Goal: Task Accomplishment & Management: Complete application form

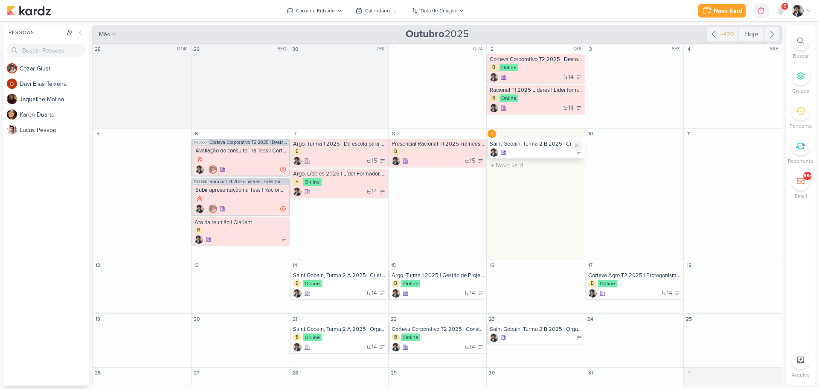
click at [539, 153] on div at bounding box center [536, 152] width 93 height 9
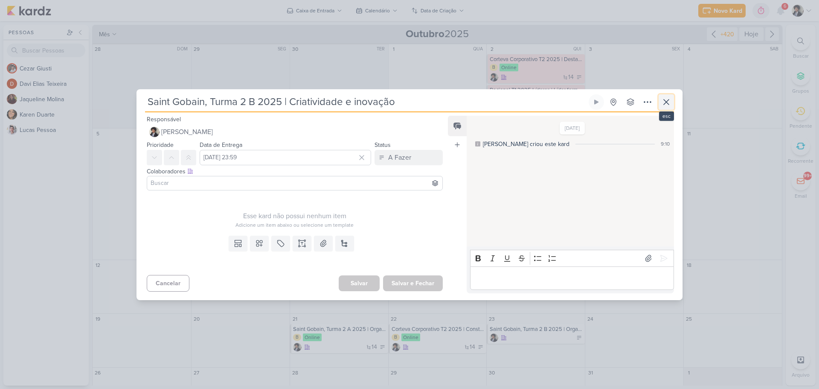
click at [669, 103] on icon at bounding box center [666, 102] width 10 height 10
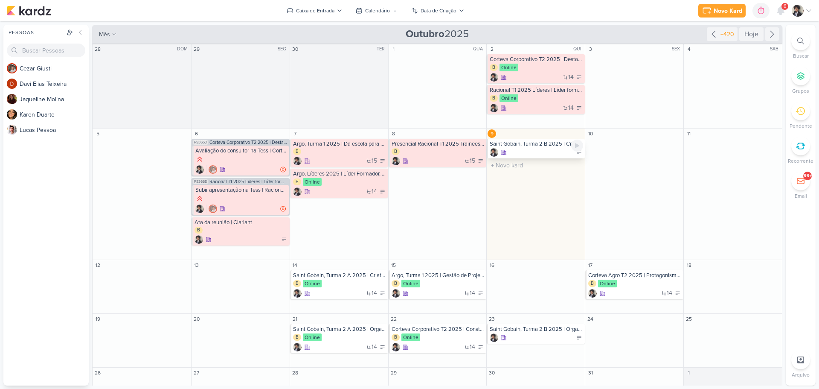
click at [535, 154] on div at bounding box center [536, 152] width 93 height 9
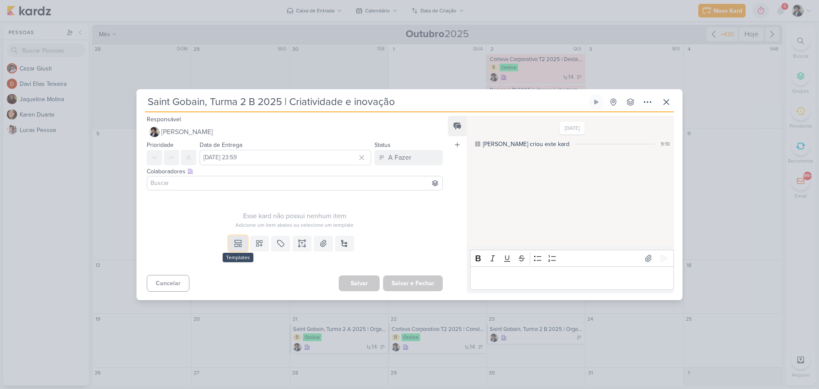
click at [236, 239] on icon at bounding box center [238, 243] width 9 height 9
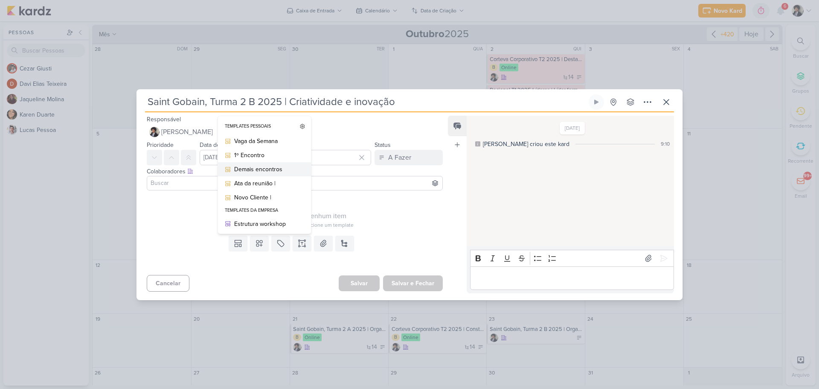
click at [267, 169] on div "Demais encontros" at bounding box center [267, 169] width 67 height 9
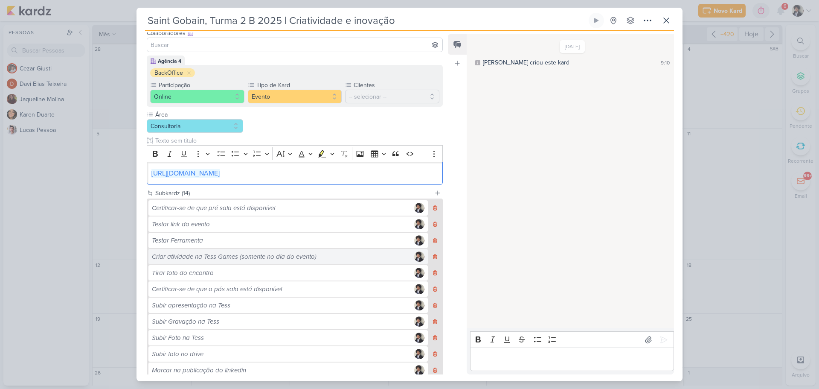
scroll to position [158, 0]
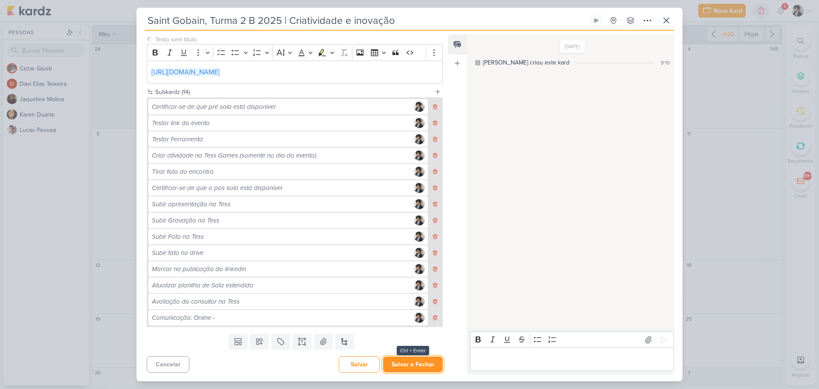
click at [419, 364] on button "Salvar e Fechar" at bounding box center [413, 364] width 60 height 16
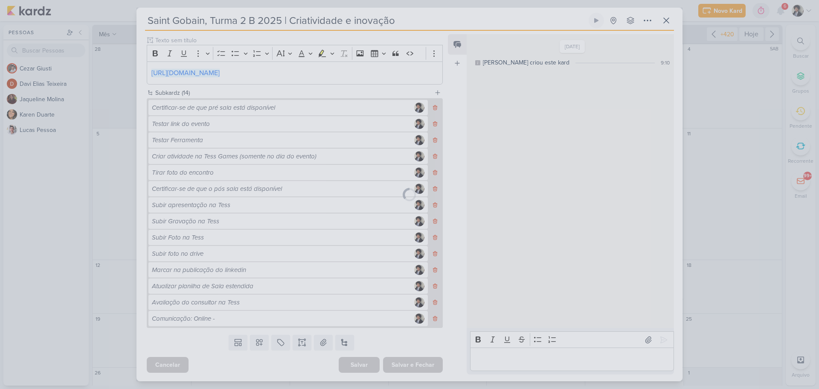
scroll to position [157, 0]
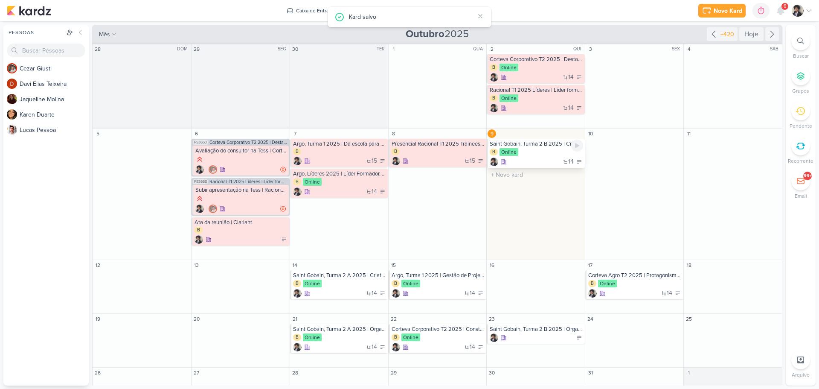
click at [528, 159] on div "14" at bounding box center [536, 161] width 93 height 9
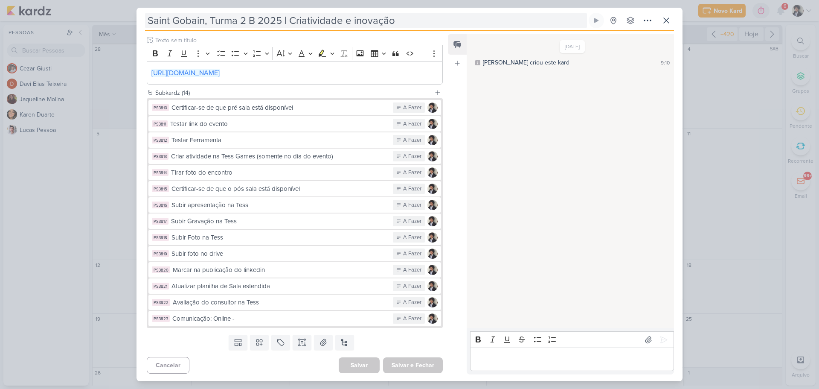
click at [285, 20] on input "Saint Gobain, Turma 2 B 2025 | Criatividade e inovação" at bounding box center [366, 20] width 442 height 15
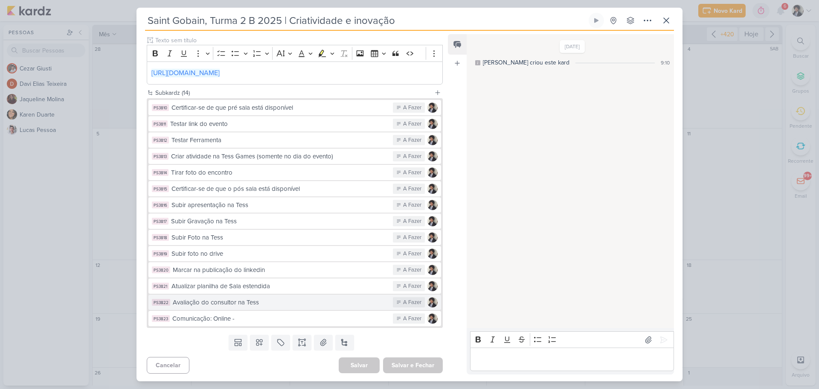
click at [285, 305] on div "Avaliação do consultor na Tess" at bounding box center [281, 302] width 216 height 10
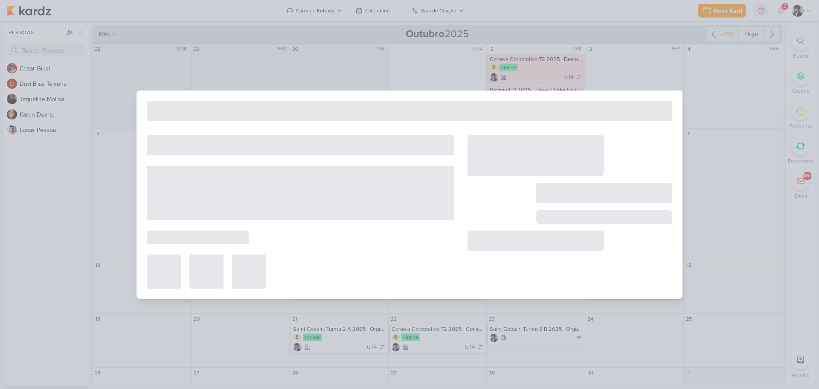
type input "Avaliação do consultor na Tess"
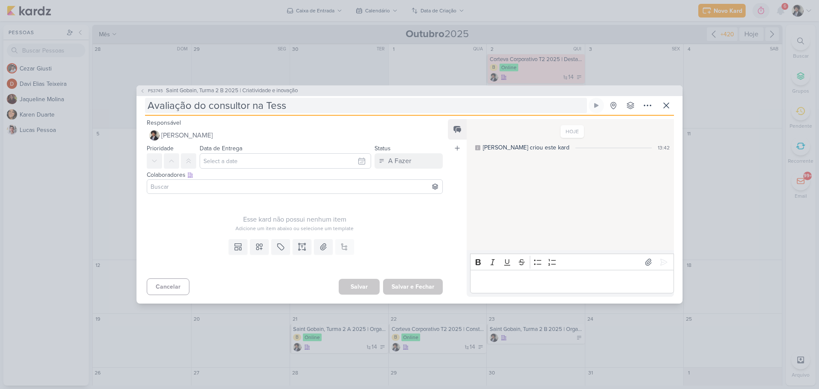
click at [314, 111] on input "Avaliação do consultor na Tess" at bounding box center [366, 105] width 442 height 15
type input "Avaliação do consultor na Tess |"
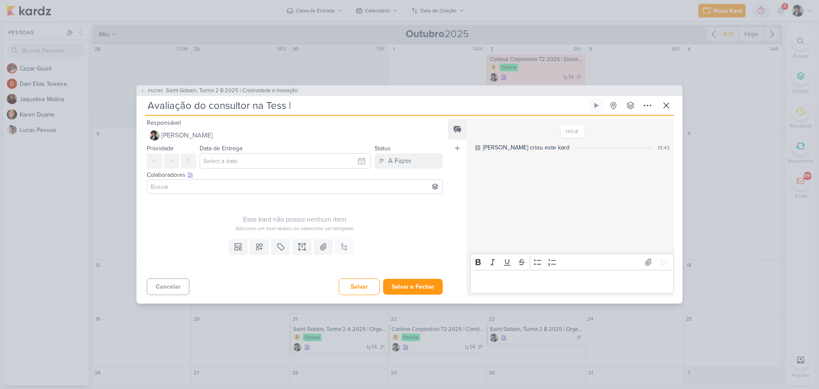
paste input "Saint Gobain, Turma 2 B 2025 | Criatividade e inovação"
type input "Avaliação do consultor na Tess | [GEOGRAPHIC_DATA], Turma 2 B 2025 | Criativida…"
click at [189, 186] on input at bounding box center [295, 186] width 292 height 10
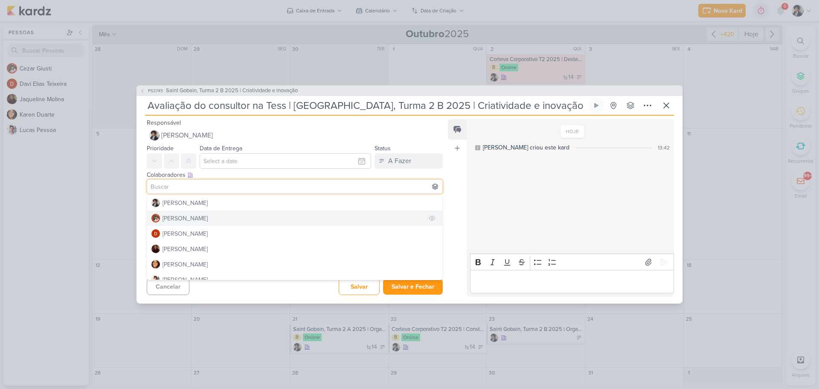
click at [185, 219] on div "[PERSON_NAME]" at bounding box center [185, 218] width 45 height 9
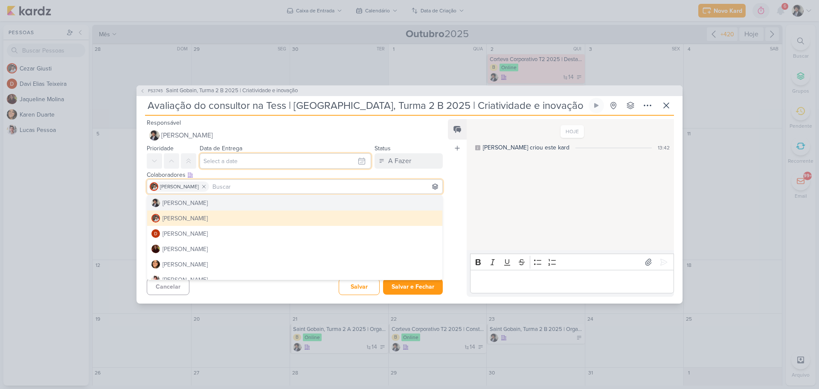
click at [234, 160] on input "text" at bounding box center [286, 160] width 172 height 15
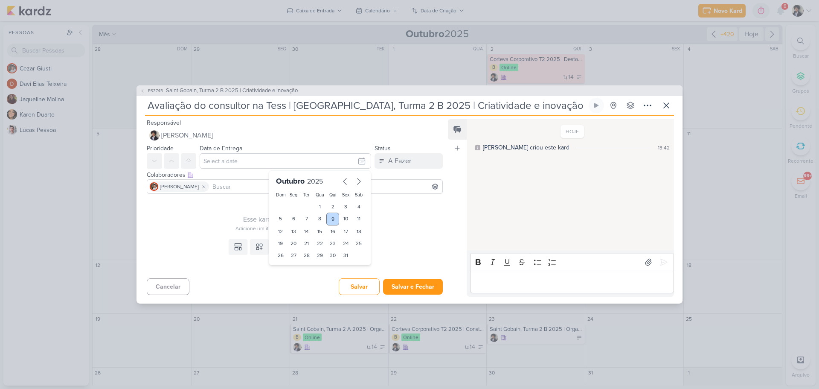
click at [329, 219] on div "9" at bounding box center [332, 218] width 13 height 13
type input "[DATE] 23:59"
click at [143, 201] on div "Esse kard não possui nenhum item Adicione um item abaixo ou selecione um templa…" at bounding box center [292, 216] width 310 height 38
click at [302, 245] on icon at bounding box center [302, 246] width 9 height 9
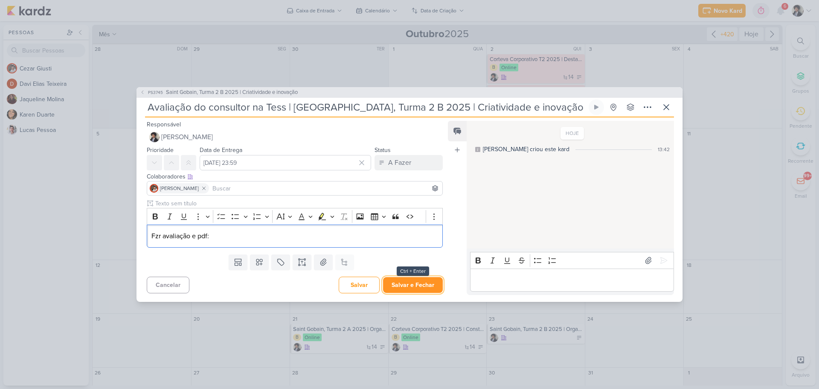
click at [415, 286] on button "Salvar e Fechar" at bounding box center [413, 285] width 60 height 16
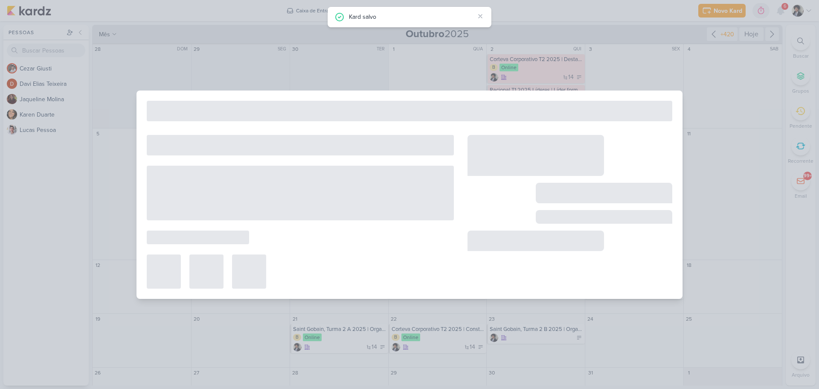
type input "Saint Gobain, Turma 2 B 2025 | Criatividade e inovação"
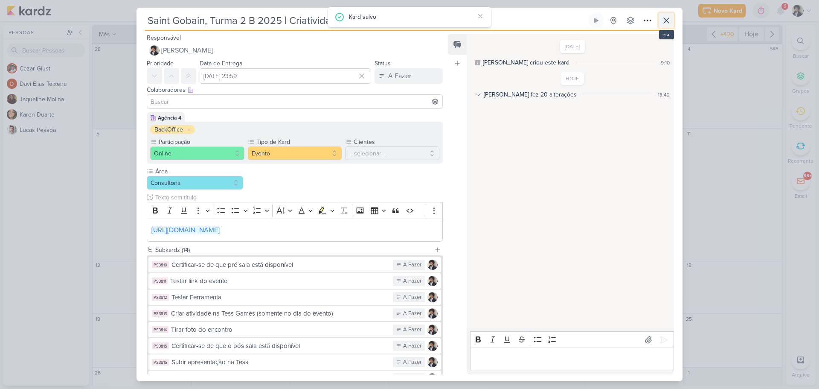
click at [666, 18] on icon at bounding box center [666, 20] width 10 height 10
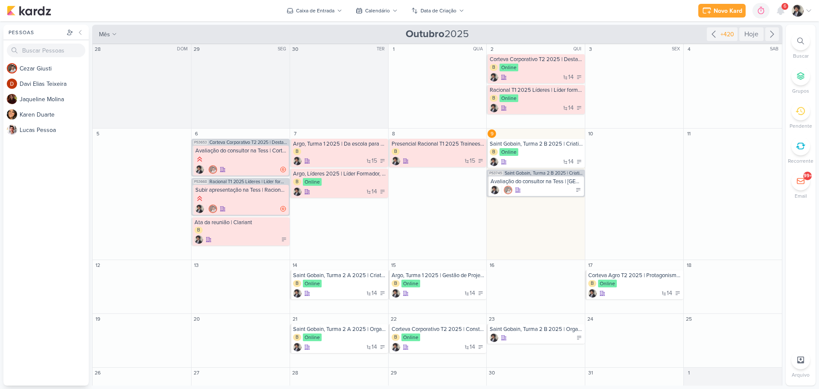
click at [782, 8] on div "6" at bounding box center [785, 6] width 7 height 7
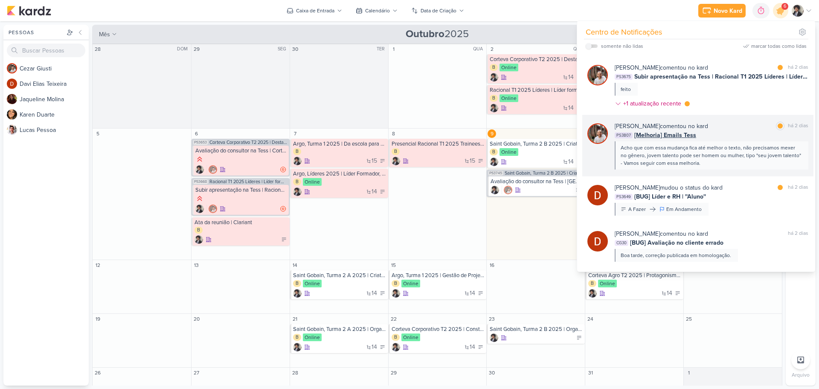
scroll to position [43, 0]
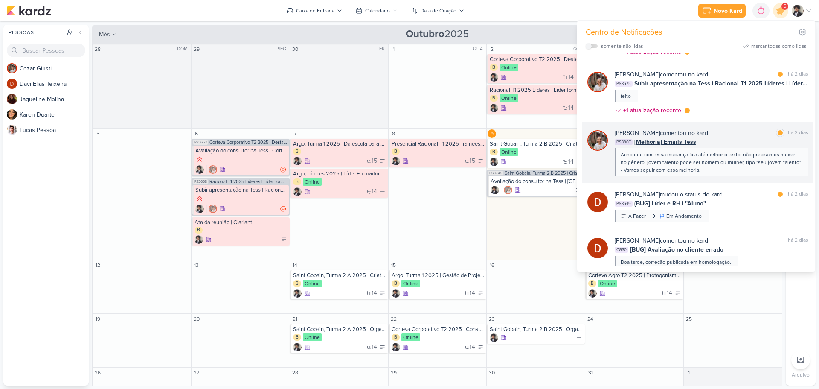
click at [676, 140] on span "[Melhoria] Emails Tess" at bounding box center [666, 141] width 62 height 9
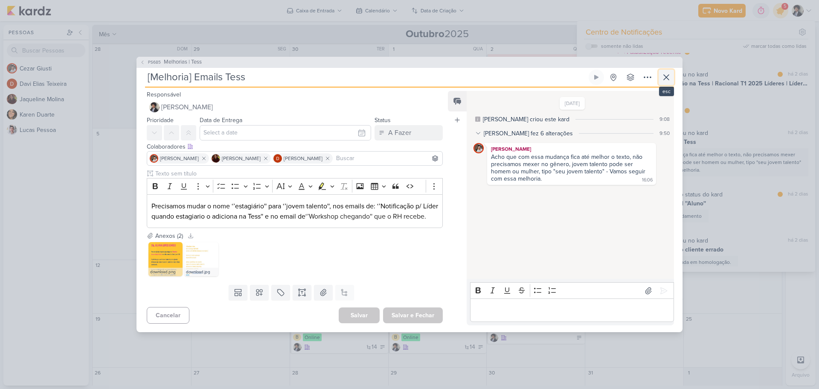
drag, startPoint x: 666, startPoint y: 72, endPoint x: 702, endPoint y: 105, distance: 49.5
click at [667, 72] on icon at bounding box center [666, 77] width 10 height 10
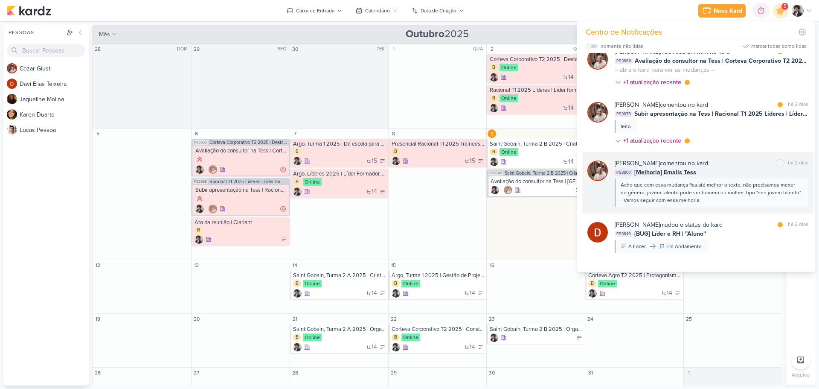
scroll to position [0, 0]
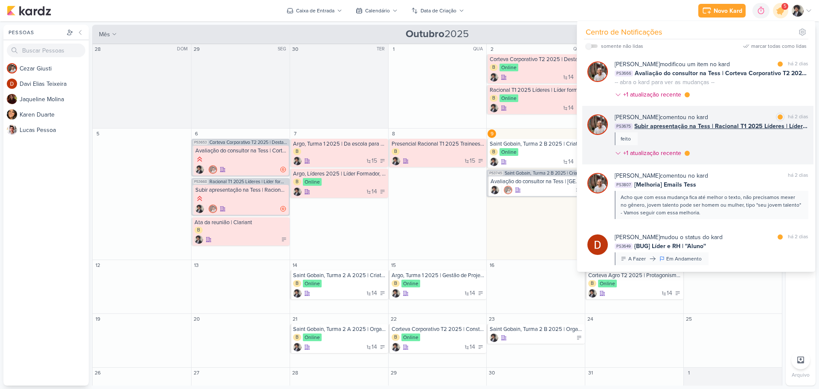
click at [675, 125] on span "Subir apresentação na Tess | Racional T1 2025 Líderes | Líder formador" at bounding box center [722, 126] width 174 height 9
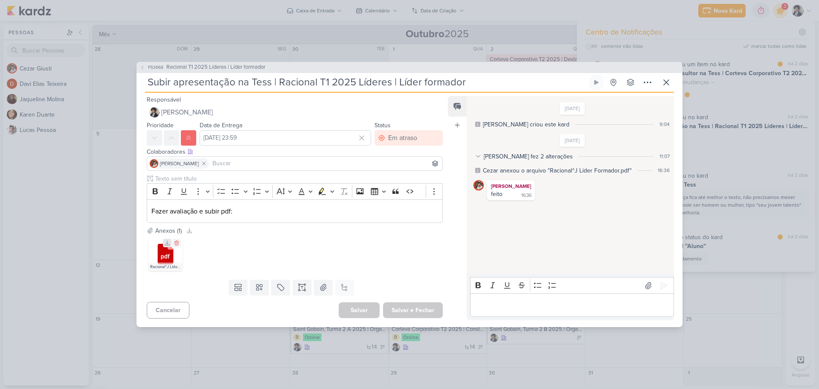
click at [166, 241] on icon at bounding box center [167, 243] width 6 height 6
click at [177, 148] on div "Responsável [PERSON_NAME] Nenhum contato encontrado create new contact Novo Con…" at bounding box center [292, 207] width 310 height 226
click at [407, 141] on div "Em atraso" at bounding box center [402, 138] width 29 height 10
click at [399, 200] on div "Finalizado" at bounding box center [397, 199] width 26 height 9
click at [412, 312] on button "Salvar e Fechar" at bounding box center [413, 310] width 60 height 16
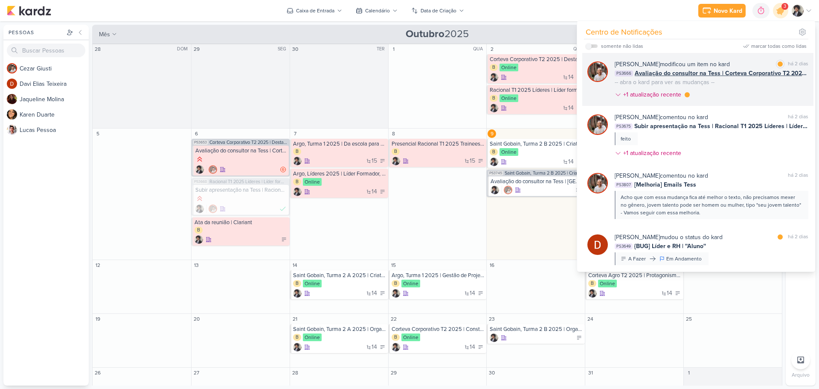
click at [680, 71] on span "Avaliação do consultor na Tess | Corteva Corporativo T2 2025 | Destacar-se e se…" at bounding box center [722, 73] width 174 height 9
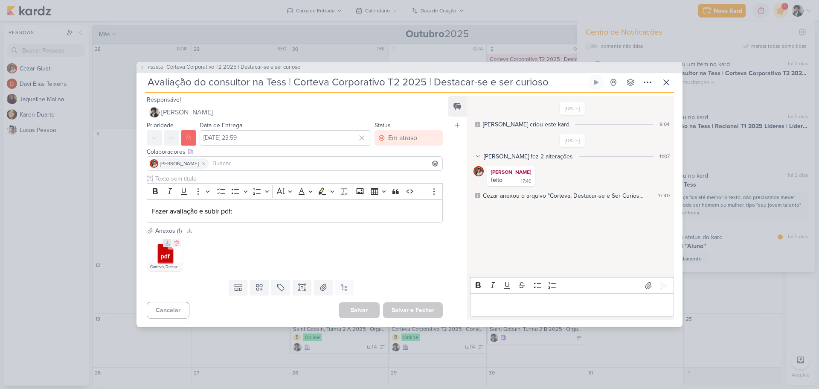
click at [164, 242] on button at bounding box center [167, 243] width 9 height 9
click at [396, 135] on div "Em atraso" at bounding box center [402, 138] width 29 height 10
click at [413, 203] on button "Finalizado" at bounding box center [405, 199] width 76 height 14
click at [428, 313] on button "Salvar e Fechar" at bounding box center [413, 310] width 60 height 16
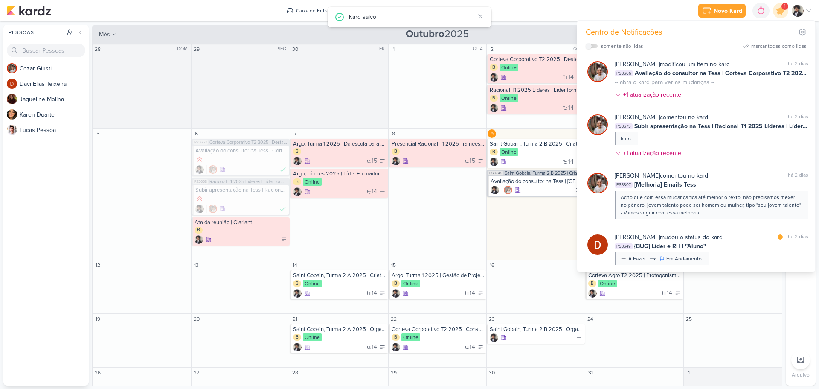
click at [777, 41] on div "somente não lidas marcar todas como lidas" at bounding box center [696, 46] width 221 height 14
click at [776, 47] on div "marcar todas como lidas" at bounding box center [778, 46] width 55 height 8
click at [663, 9] on div "Novo Kard Ctrl + k 0h0m Sessão desligada... Hoje 0h0m Semana 0h0m Mês 0h0m" at bounding box center [410, 10] width 806 height 21
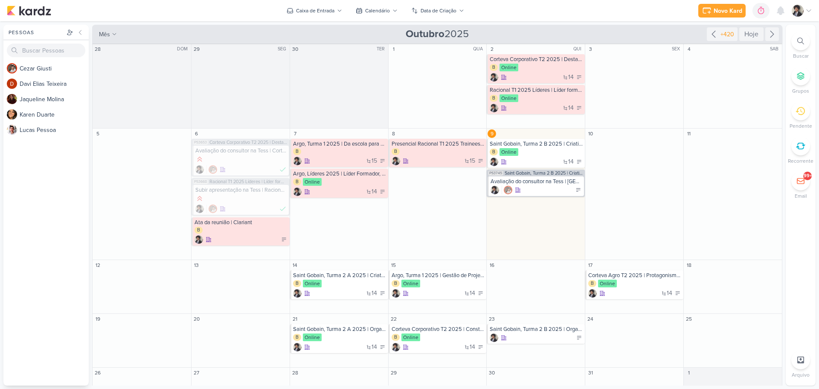
click at [664, 13] on div "Novo Kard Ctrl + k 0h0m Sessão desligada... Hoje 0h0m Semana 0h0m Mês 0h0m" at bounding box center [410, 10] width 806 height 21
click at [664, 14] on div "Novo Kard Ctrl + k 0h0m Sessão desligada... Hoje 0h0m Semana 0h0m Mês 0h0m" at bounding box center [410, 10] width 806 height 21
click at [342, 157] on div "15" at bounding box center [339, 161] width 93 height 9
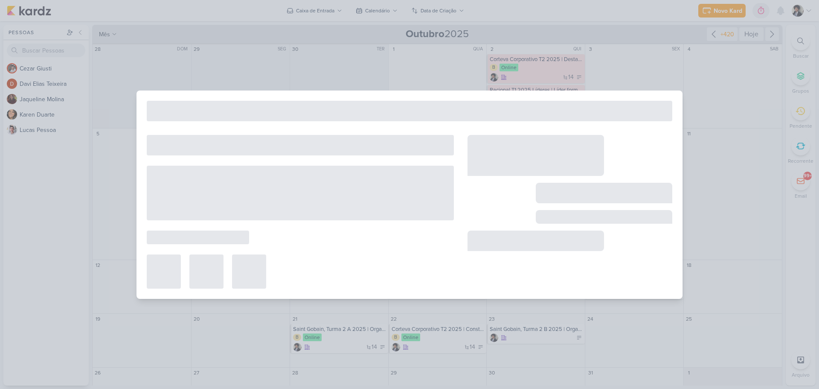
type input "Argo, Turma 1 2025 | Da escola para o Business"
type input "[DATE] 23:59"
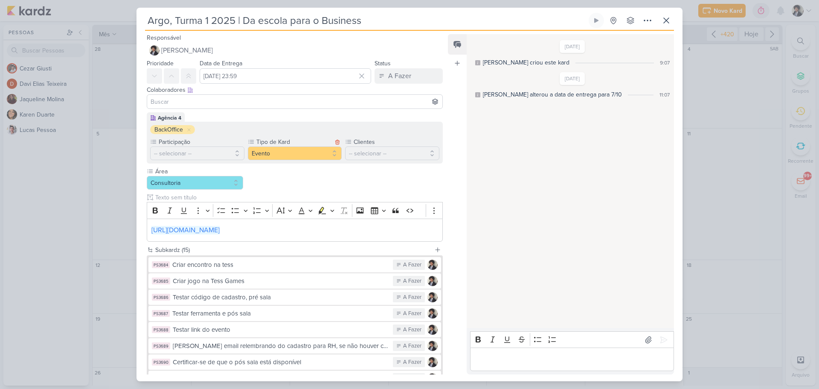
scroll to position [171, 0]
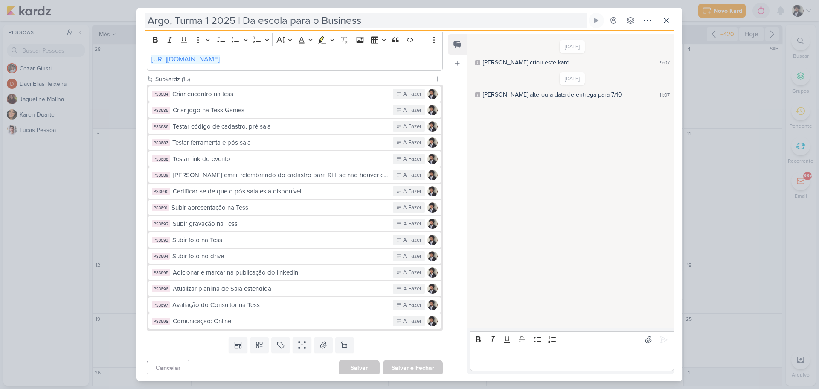
click at [314, 17] on input "Argo, Turma 1 2025 | Da escola para o Business" at bounding box center [366, 20] width 442 height 15
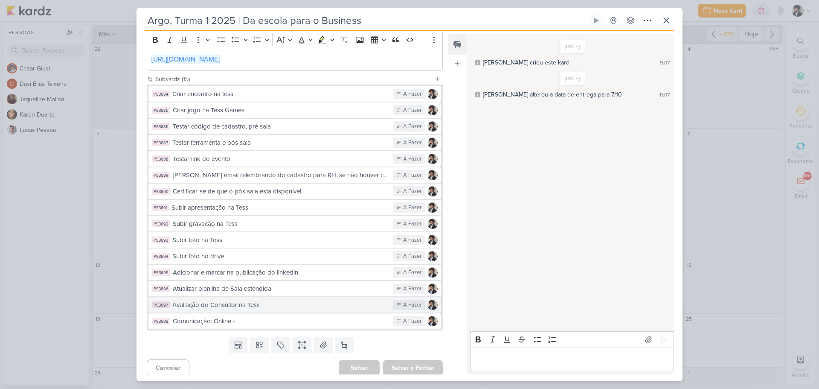
click at [273, 306] on div "Avaliação do Consultor na Tess" at bounding box center [280, 305] width 216 height 10
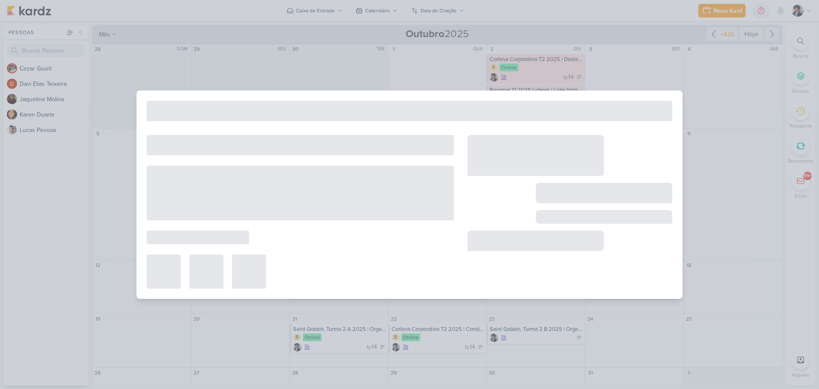
type input "Avaliação do Consultor na Tess"
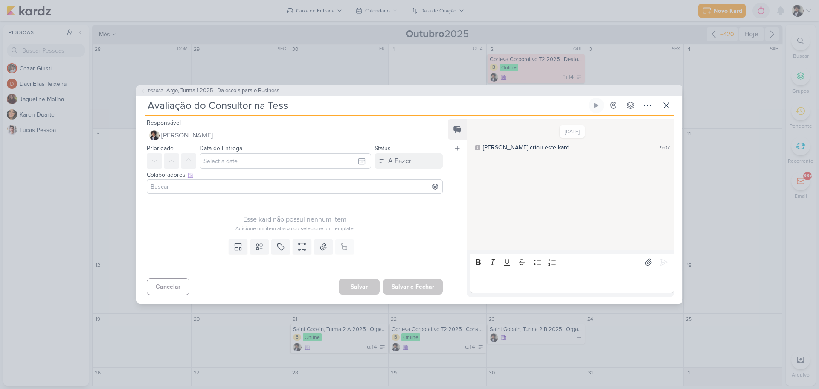
click at [304, 107] on input "Avaliação do Consultor na Tess" at bounding box center [366, 105] width 442 height 15
type input "Avaliação do Consultor na Tess |"
paste input "Argo, Turma 1 2025 | Da escola para o Business"
type input "Avaliação do Consultor na Tess | [GEOGRAPHIC_DATA], Turma 1 2025 | Da escola pa…"
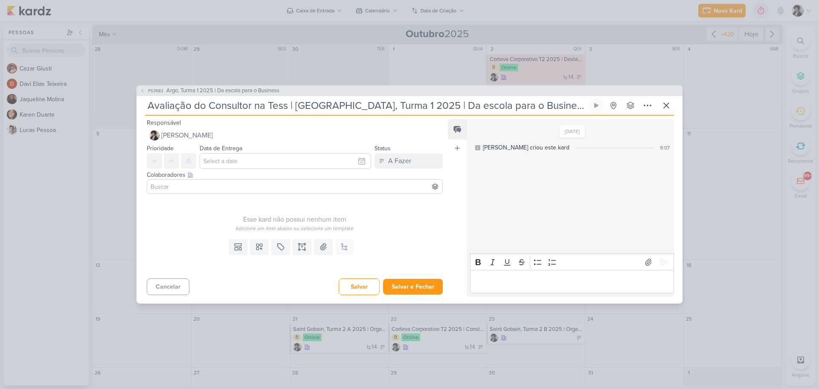
type input "Avaliação do Consultor na Tess | [GEOGRAPHIC_DATA], Turma 1 2025 | Da escola pa…"
click at [253, 160] on input "text" at bounding box center [286, 160] width 172 height 15
click at [331, 218] on div "9" at bounding box center [332, 218] width 13 height 13
type input "[DATE] 23:59"
click at [188, 161] on icon at bounding box center [188, 160] width 7 height 7
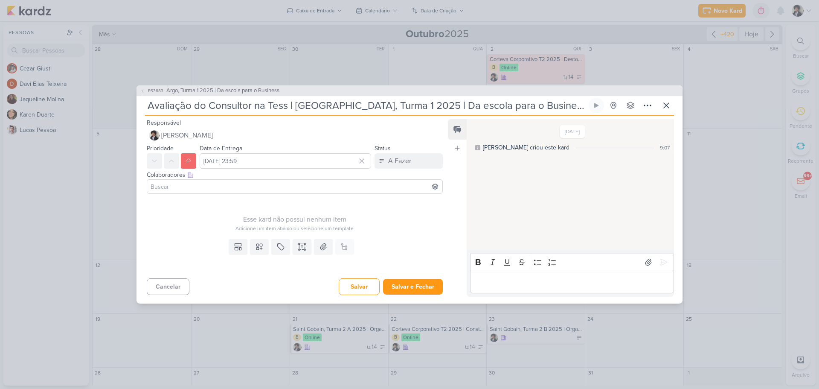
click at [213, 188] on input at bounding box center [295, 186] width 292 height 10
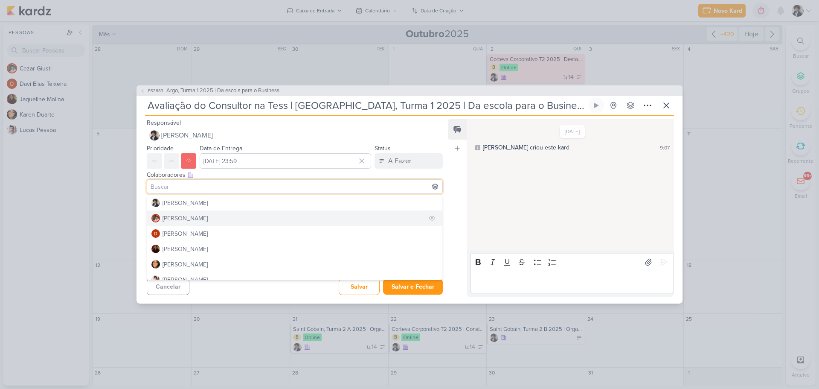
drag, startPoint x: 203, startPoint y: 217, endPoint x: 190, endPoint y: 217, distance: 13.2
click at [203, 217] on button "[PERSON_NAME]" at bounding box center [294, 217] width 295 height 15
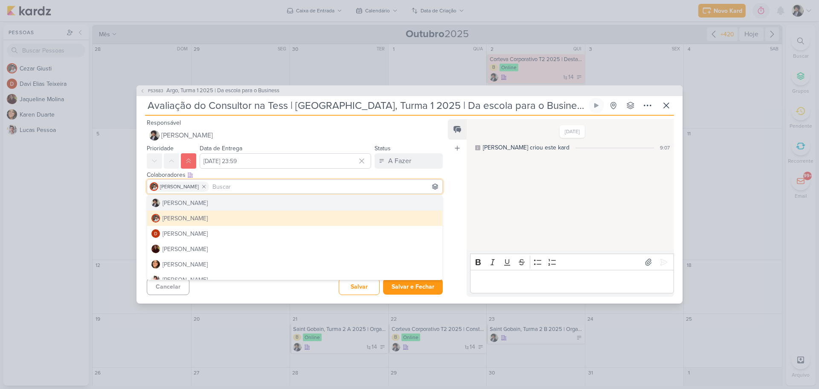
click at [142, 194] on div "Colaboradores Este kard pode ser visível a usuários da sua organização Este kar…" at bounding box center [292, 183] width 310 height 29
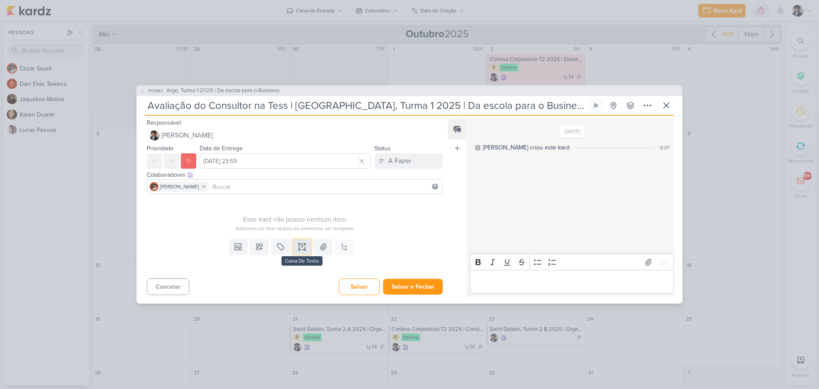
click at [302, 245] on icon at bounding box center [302, 246] width 9 height 9
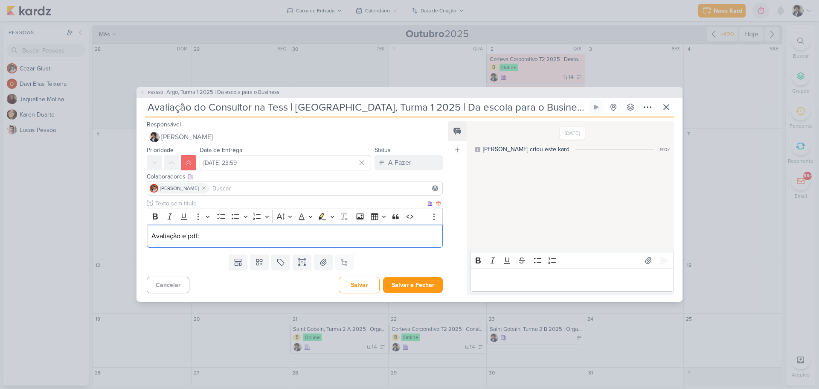
click at [178, 235] on p "Avaliação e pdf:" at bounding box center [294, 236] width 287 height 10
copy p "Avaliação e pdf:"
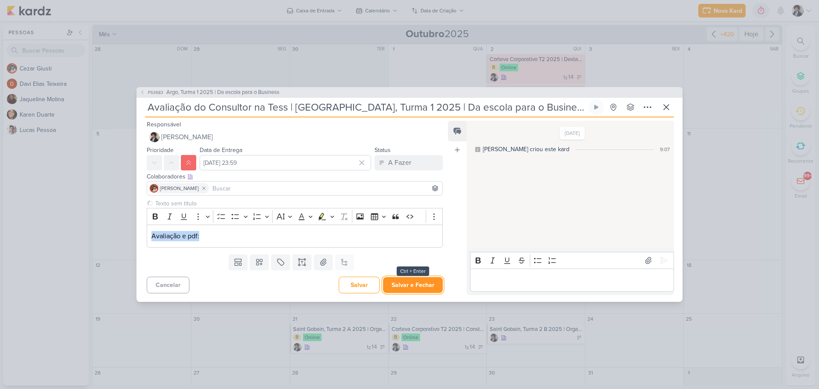
click at [419, 290] on button "Salvar e Fechar" at bounding box center [413, 285] width 60 height 16
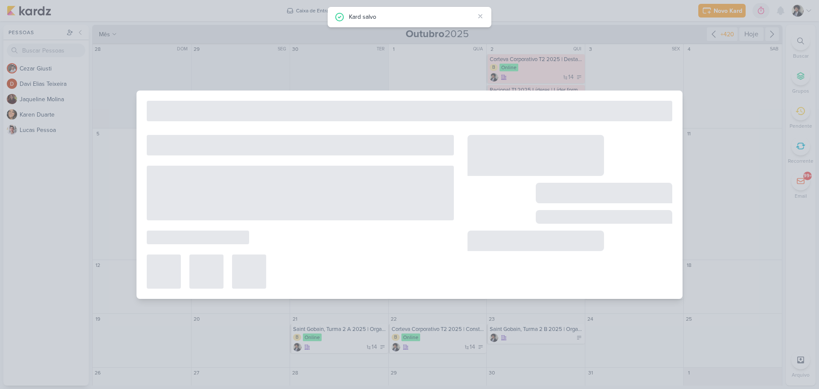
type input "Argo, Turma 1 2025 | Da escola para o Business"
type input "[DATE] 23:59"
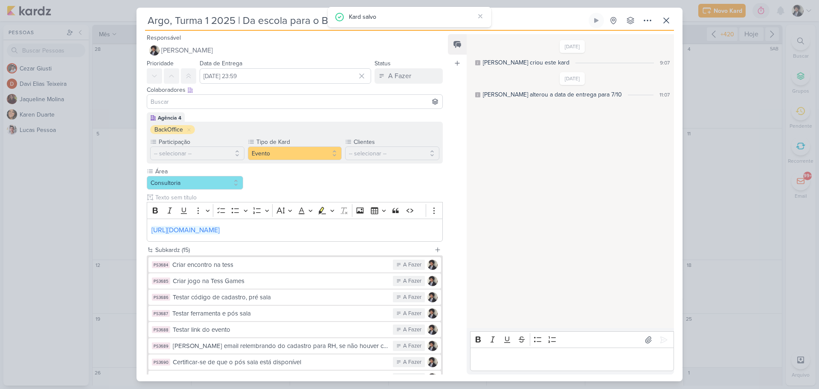
click at [667, 12] on div "Argo, Turma 1 2025 | Da escola para o Business Criado por mim" at bounding box center [410, 194] width 546 height 373
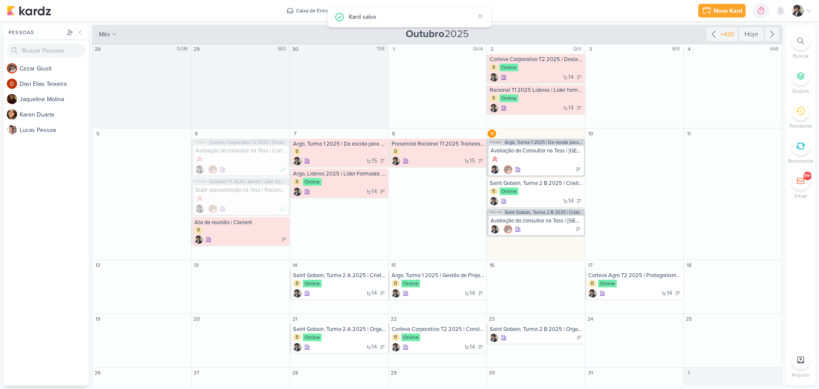
click at [664, 20] on div "Novo Kard Ctrl + k 0h0m Sessão desligada... Hoje 0h0m Semana 0h0m Mês 0h0m" at bounding box center [410, 10] width 806 height 21
click at [330, 194] on div "14" at bounding box center [339, 191] width 93 height 9
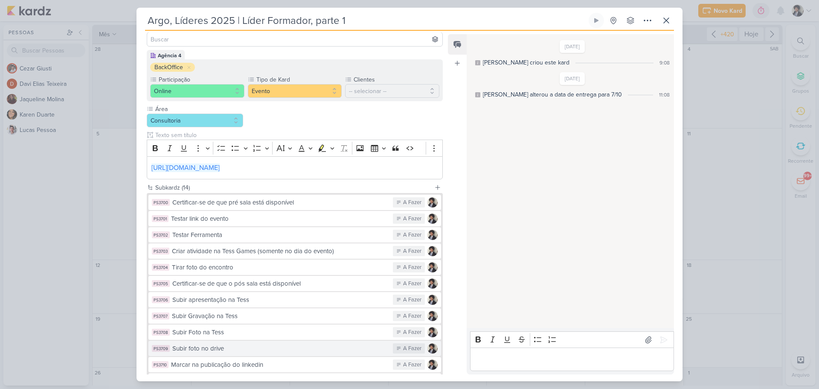
scroll to position [0, 0]
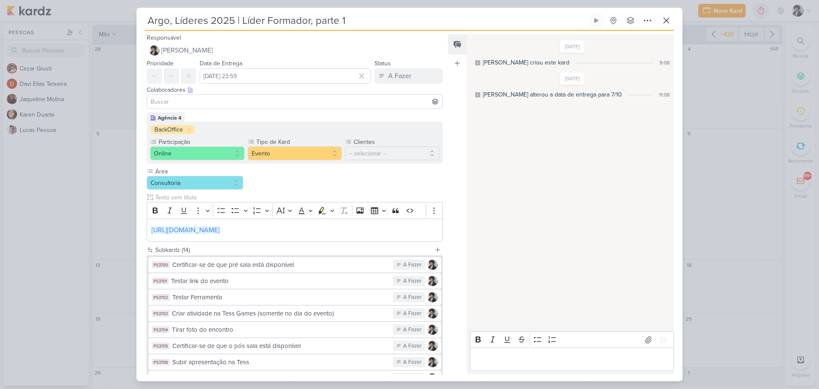
click at [255, 22] on input "Argo, Líderes 2025 | Líder Formador, parte 1" at bounding box center [366, 20] width 442 height 15
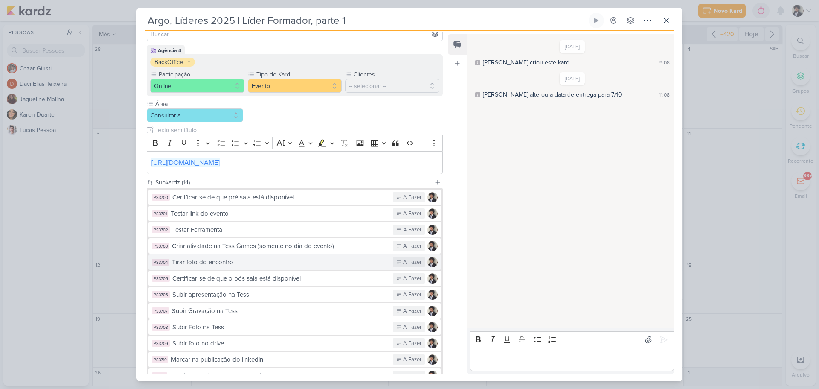
scroll to position [158, 0]
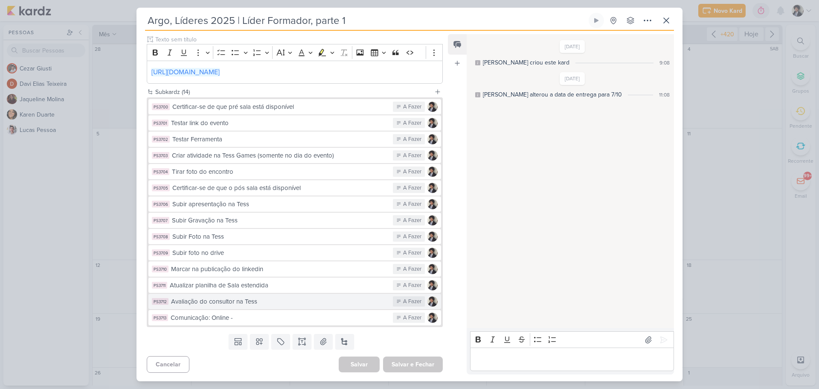
click at [282, 302] on div "Avaliação do consultor na Tess" at bounding box center [280, 302] width 218 height 10
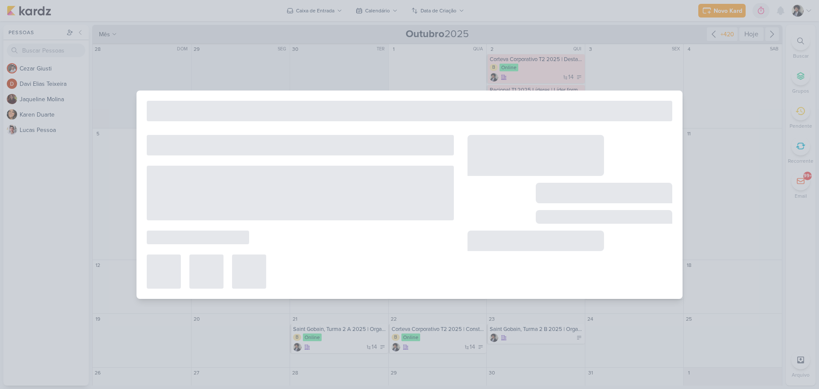
type input "Avaliação do consultor na Tess"
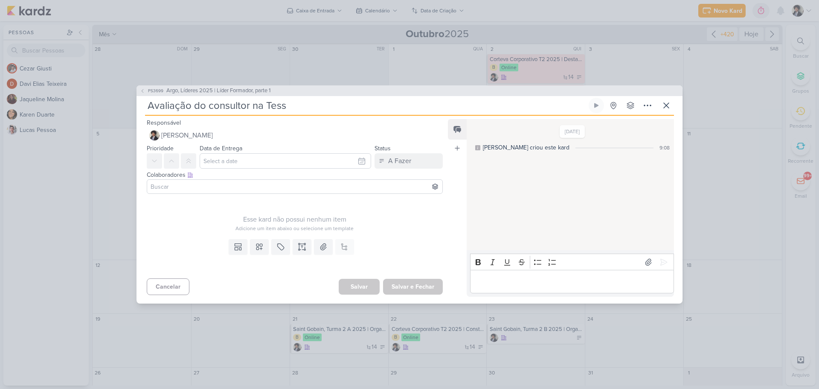
click at [298, 108] on input "Avaliação do consultor na Tess" at bounding box center [366, 105] width 442 height 15
paste input "Argo, Líderes 2025 | Líder Formador, parte 1"
type input "Avaliação do consultor na Tess | Argo, [GEOGRAPHIC_DATA] 2025 | Líder Formador,…"
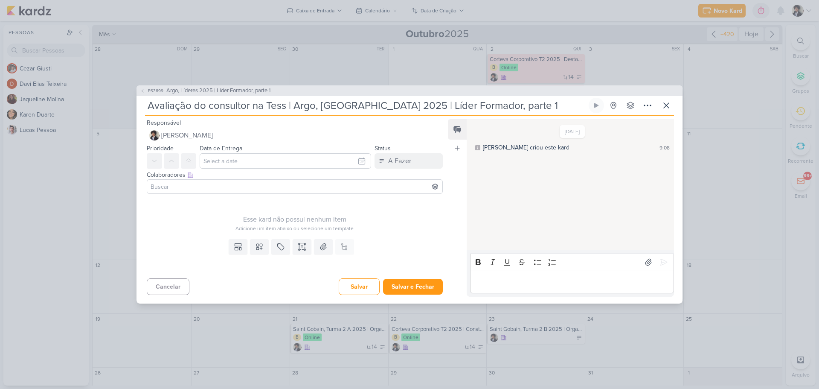
type input "Avaliação do consultor na Tess | Argo, [GEOGRAPHIC_DATA] 2025 | Líder Formador,…"
click at [245, 160] on input "text" at bounding box center [286, 160] width 172 height 15
click at [330, 219] on div "9" at bounding box center [332, 218] width 13 height 13
type input "[DATE] 23:59"
click at [189, 163] on icon at bounding box center [188, 160] width 7 height 7
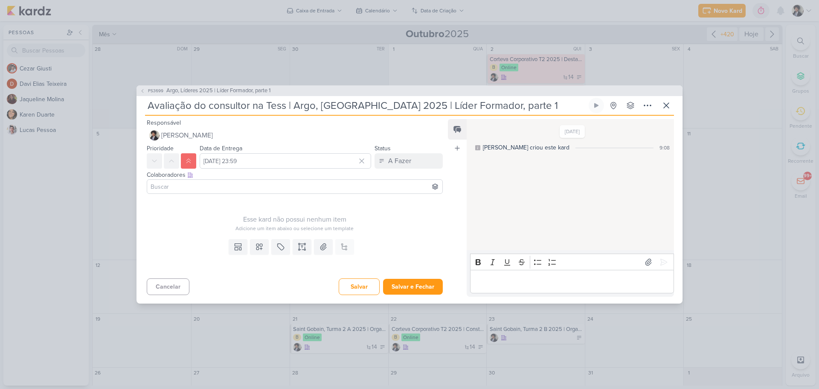
click at [195, 190] on input at bounding box center [295, 186] width 292 height 10
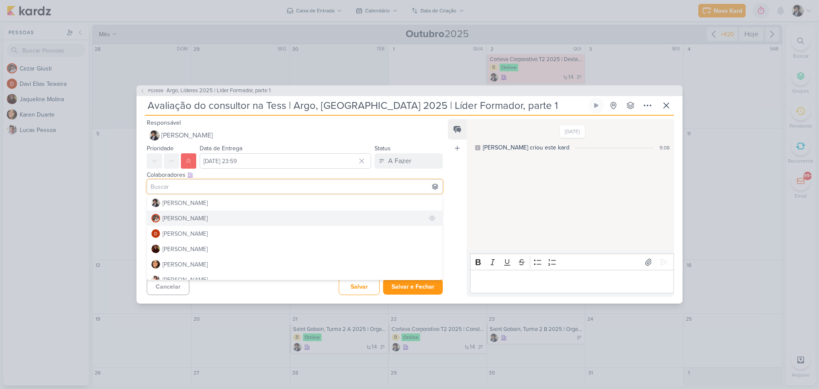
click at [208, 218] on button "[PERSON_NAME]" at bounding box center [294, 217] width 295 height 15
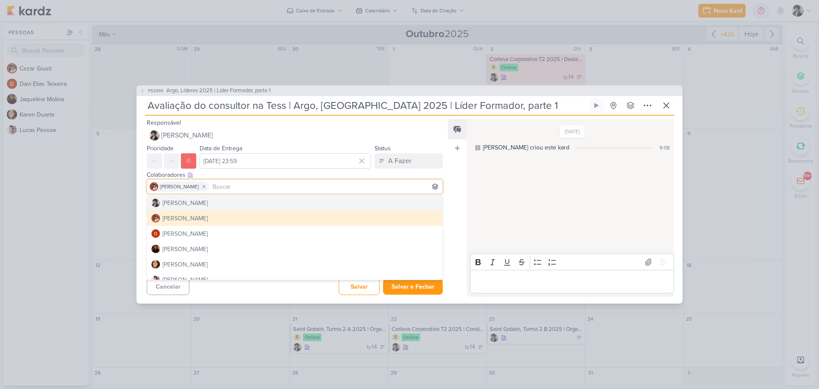
drag, startPoint x: 138, startPoint y: 199, endPoint x: 143, endPoint y: 200, distance: 4.8
click at [138, 199] on div "Esse kard não possui nenhum item Adicione um item abaixo ou selecione um templa…" at bounding box center [292, 216] width 310 height 38
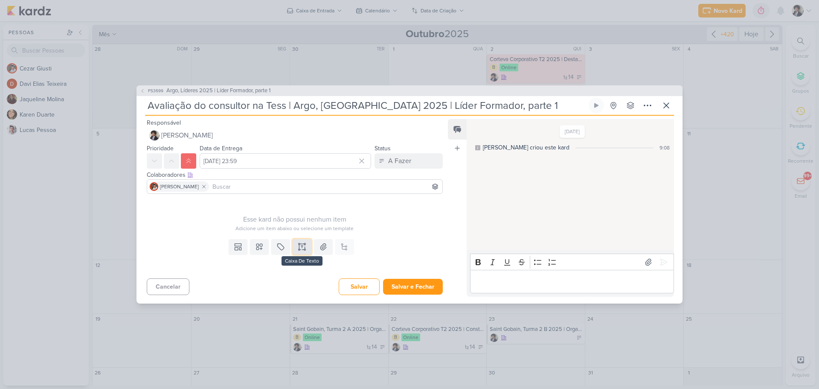
click at [303, 244] on icon at bounding box center [302, 244] width 4 height 0
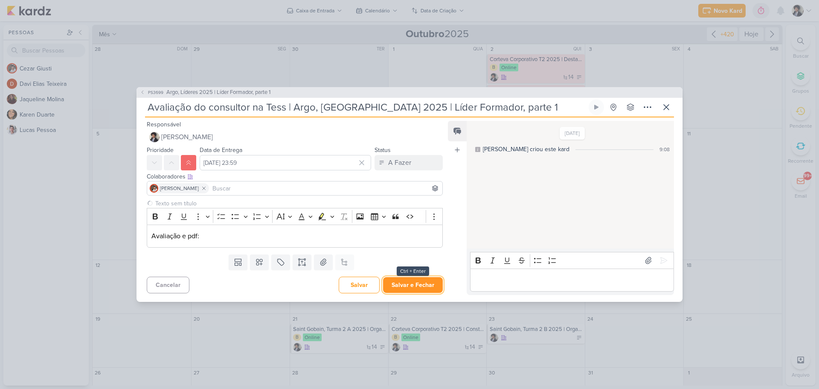
click at [416, 285] on button "Salvar e Fechar" at bounding box center [413, 285] width 60 height 16
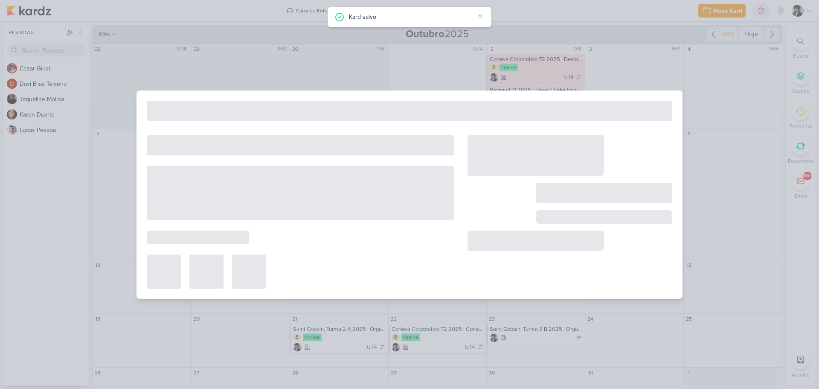
type input "Argo, Líderes 2025 | Líder Formador, parte 1"
type input "[DATE] 23:59"
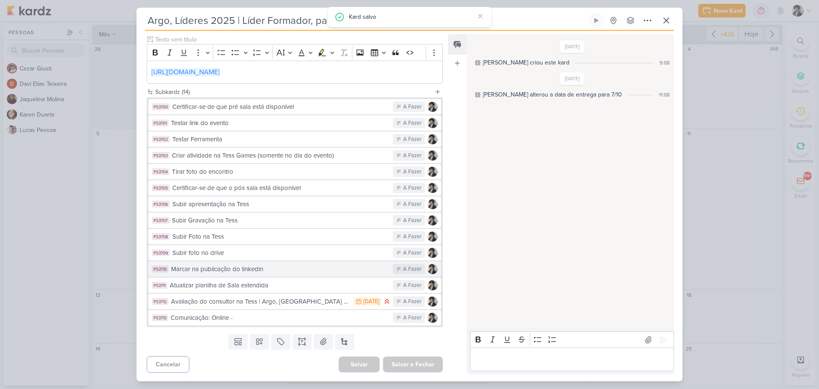
scroll to position [0, 0]
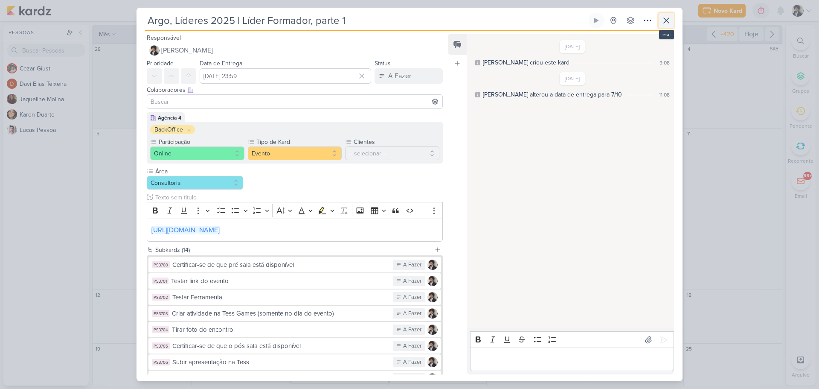
click at [664, 23] on icon at bounding box center [666, 20] width 5 height 5
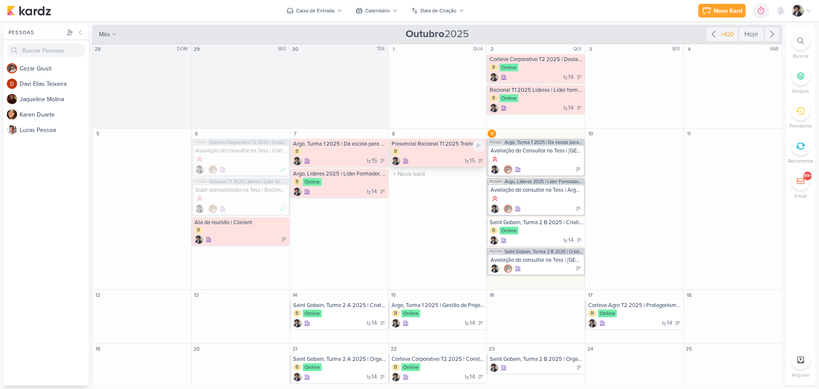
click at [434, 159] on div "15" at bounding box center [438, 161] width 93 height 9
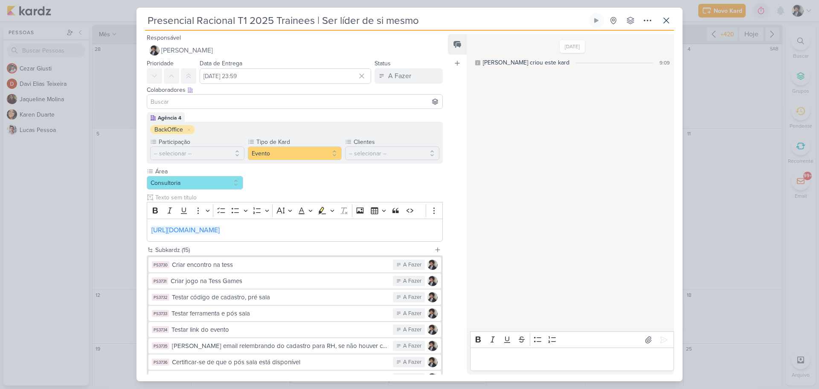
click at [328, 16] on input "Presencial Racional T1 2025 Trainees | Ser líder de si mesmo" at bounding box center [366, 20] width 442 height 15
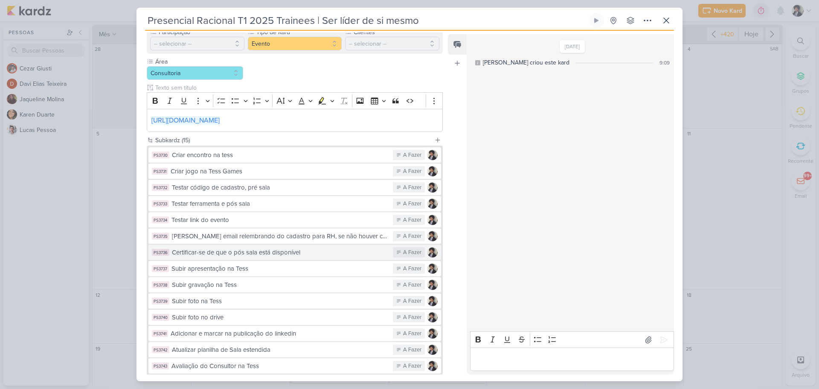
scroll to position [171, 0]
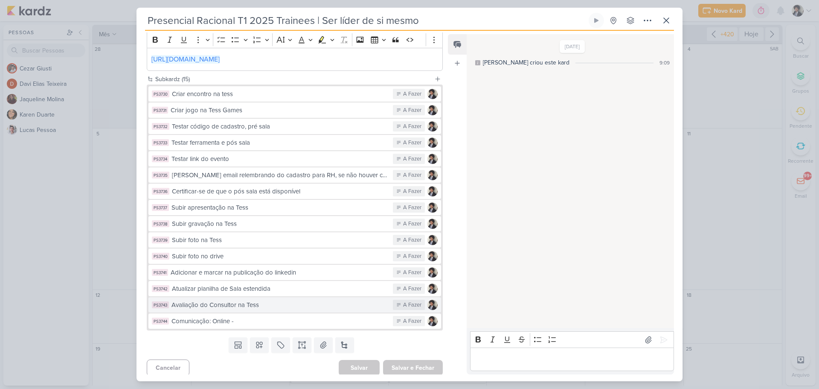
click at [274, 308] on div "Avaliação do Consultor na Tess" at bounding box center [280, 305] width 217 height 10
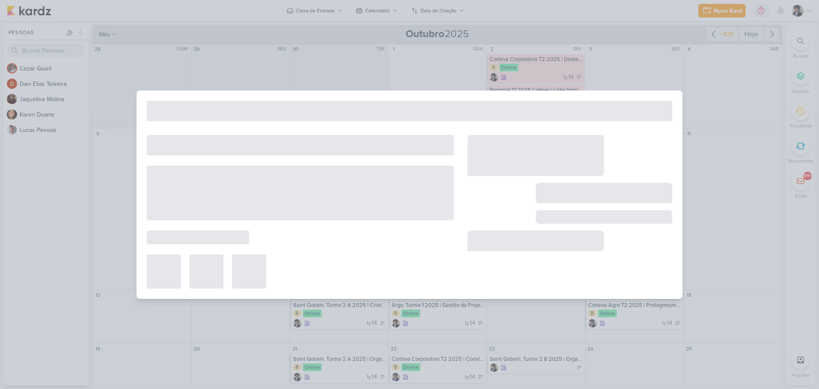
type input "Avaliação do Consultor na Tess"
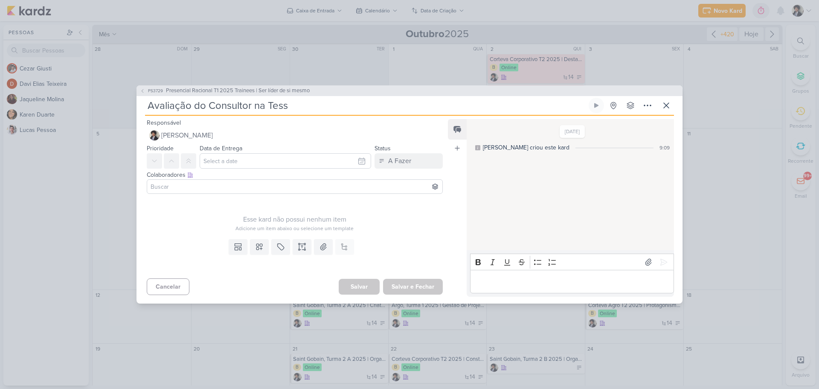
click at [282, 149] on div "Data de Entrega [DATE] Dom Seg Ter Qua Qui Sex Sáb 00 01 02 03 04 05 06 07 08 0…" at bounding box center [286, 156] width 172 height 26
click at [278, 164] on input "text" at bounding box center [286, 160] width 172 height 15
click at [332, 217] on div "9" at bounding box center [332, 218] width 13 height 13
type input "[DATE] 23:59"
click at [190, 157] on icon at bounding box center [188, 160] width 7 height 7
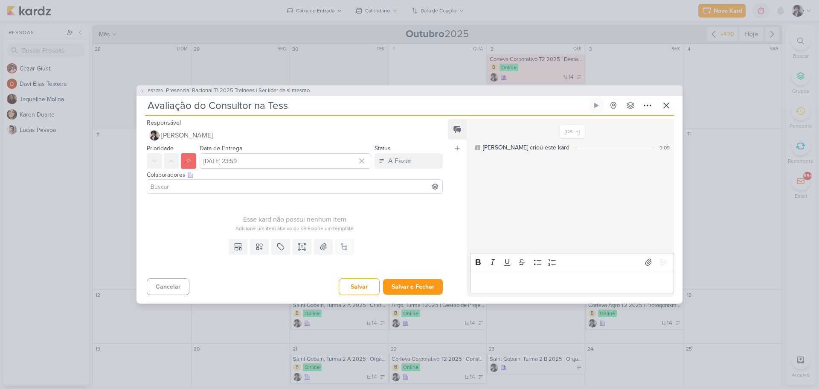
click at [197, 185] on input at bounding box center [295, 186] width 292 height 10
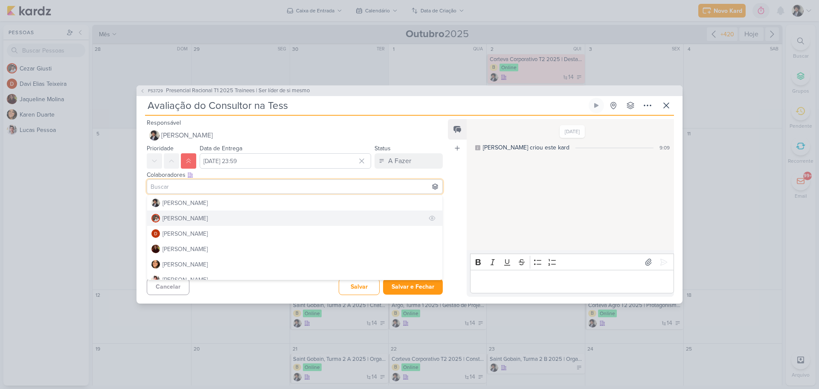
click at [193, 216] on div "[PERSON_NAME]" at bounding box center [185, 218] width 45 height 9
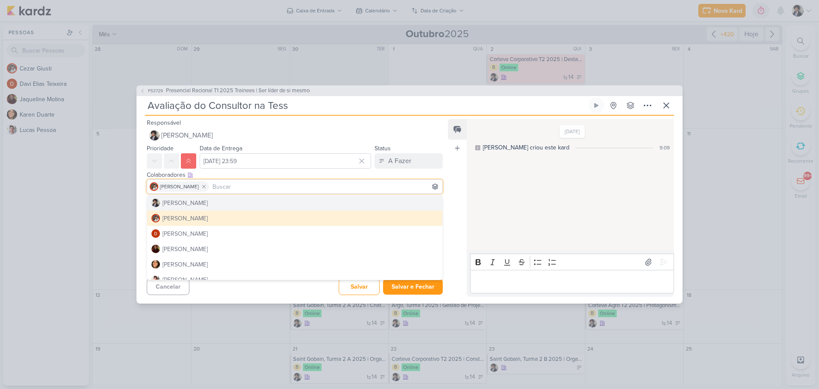
click at [140, 198] on div "Esse kard não possui nenhum item Adicione um item abaixo ou selecione um templa…" at bounding box center [292, 216] width 310 height 38
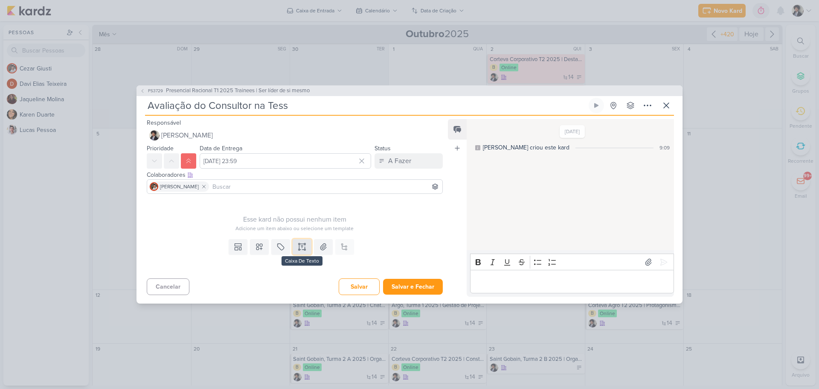
click at [303, 244] on icon at bounding box center [302, 246] width 9 height 9
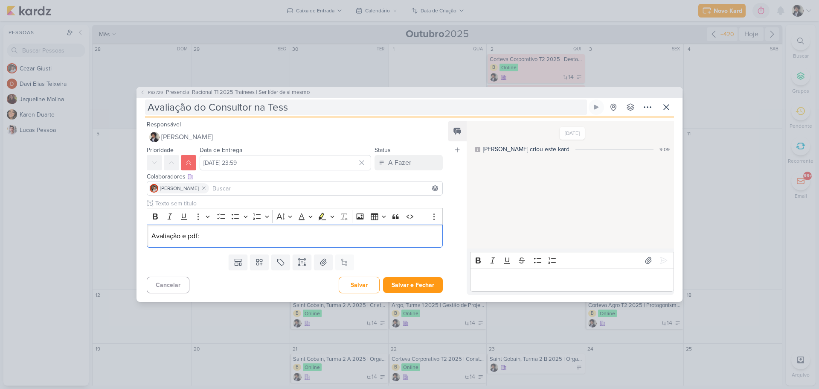
click at [315, 113] on input "Avaliação do Consultor na Tess" at bounding box center [366, 106] width 442 height 15
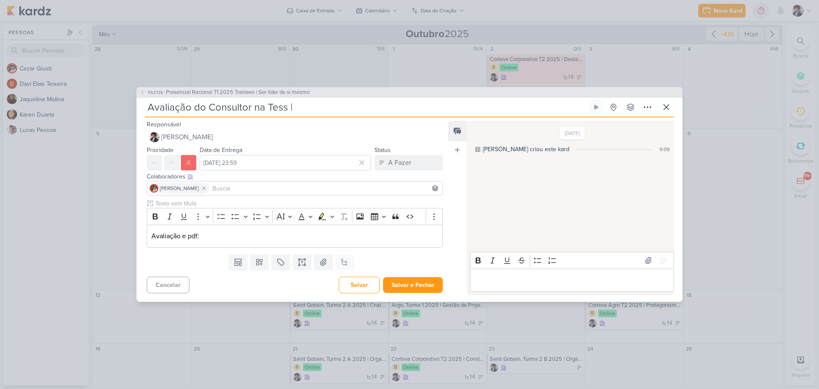
paste input "Presencial Racional T1 2025 Trainees | Ser líder de si mesmo"
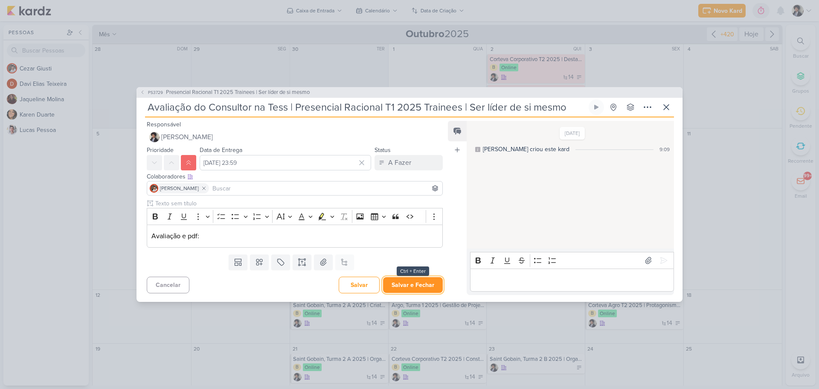
click at [405, 287] on button "Salvar e Fechar" at bounding box center [413, 285] width 60 height 16
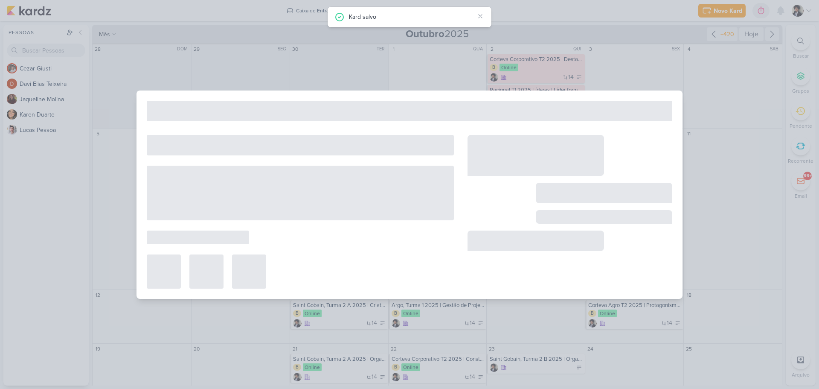
type input "Presencial Racional T1 2025 Trainees | Ser líder de si mesmo"
type input "[DATE] 23:59"
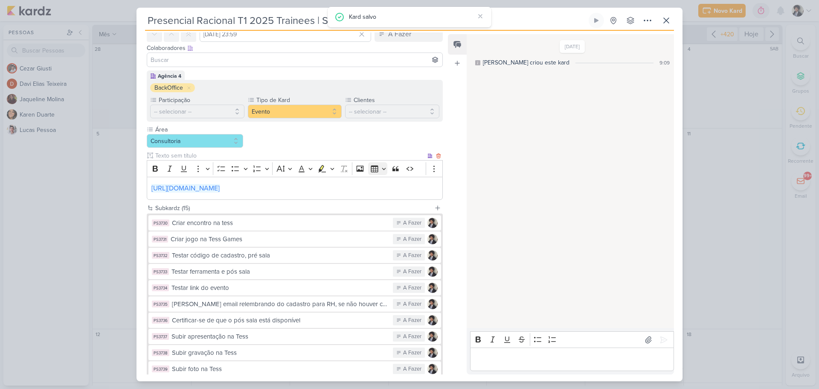
scroll to position [174, 0]
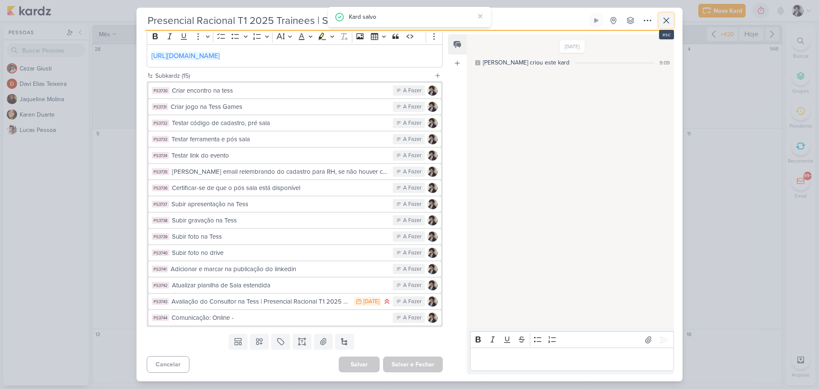
click at [667, 20] on icon at bounding box center [666, 20] width 5 height 5
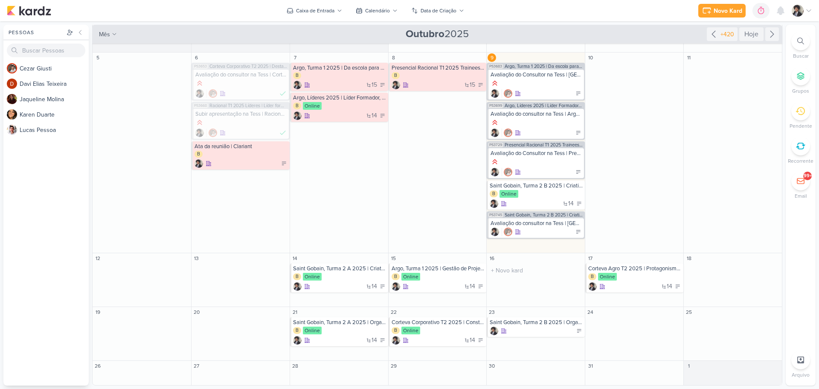
scroll to position [0, 0]
